Goal: Information Seeking & Learning: Learn about a topic

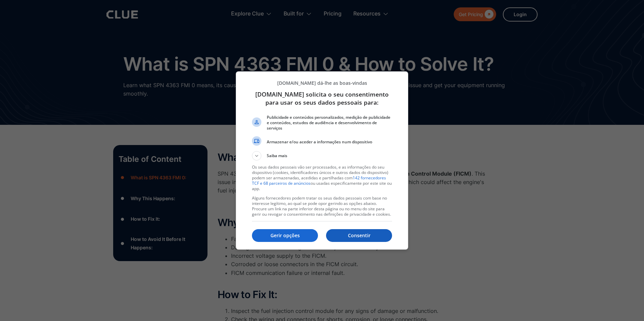
click at [372, 233] on p "Consentir" at bounding box center [359, 235] width 66 height 7
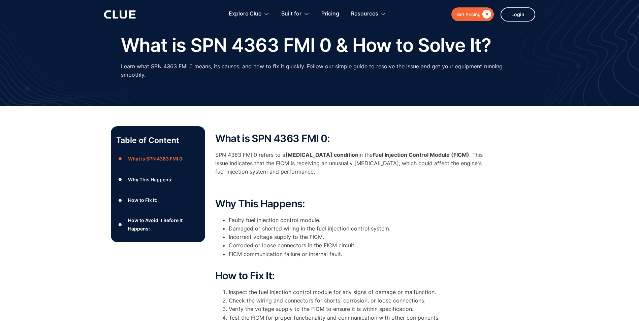
scroll to position [34, 0]
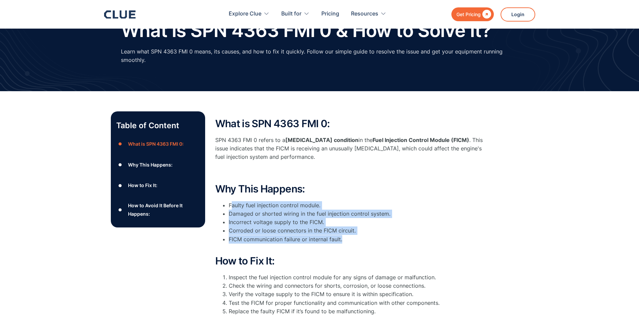
drag, startPoint x: 231, startPoint y: 205, endPoint x: 402, endPoint y: 239, distance: 173.5
click at [402, 239] on ul "Faulty fuel injection control module. Damaged or shorted wiring in the fuel inj…" at bounding box center [350, 226] width 270 height 51
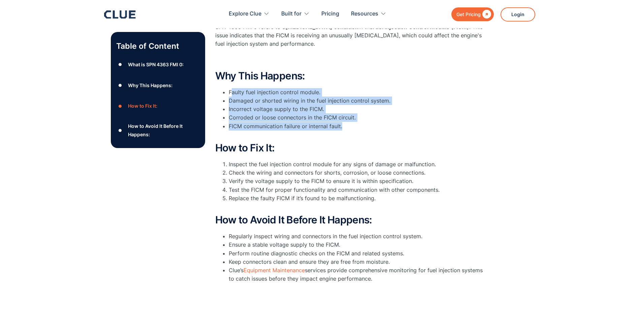
scroll to position [135, 0]
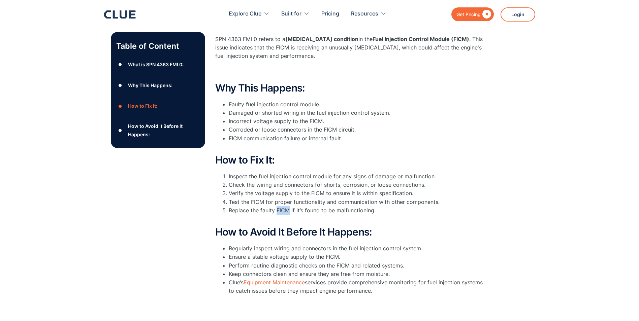
drag, startPoint x: 289, startPoint y: 211, endPoint x: 277, endPoint y: 212, distance: 12.5
click at [277, 212] on li "Replace the faulty FICM if it’s found to be malfunctioning." at bounding box center [357, 215] width 256 height 17
copy li "FICM"
click at [308, 105] on li "Faulty fuel injection control module." at bounding box center [357, 104] width 256 height 8
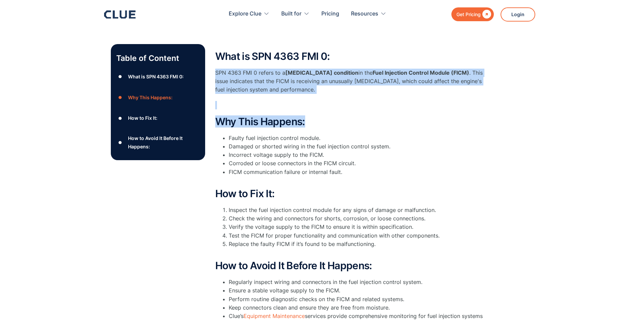
drag, startPoint x: 216, startPoint y: 72, endPoint x: 481, endPoint y: 111, distance: 268.3
click at [481, 111] on div "What is SPN 4363 FMI 0: SPN 4363 FMI 0 refers to a [MEDICAL_DATA] condition in …" at bounding box center [350, 192] width 270 height 282
drag, startPoint x: 481, startPoint y: 111, endPoint x: 401, endPoint y: 97, distance: 81.7
click at [401, 97] on div "What is SPN 4363 FMI 0: SPN 4363 FMI 0 refers to a [MEDICAL_DATA] condition in …" at bounding box center [350, 80] width 270 height 59
